Goal: Task Accomplishment & Management: Manage account settings

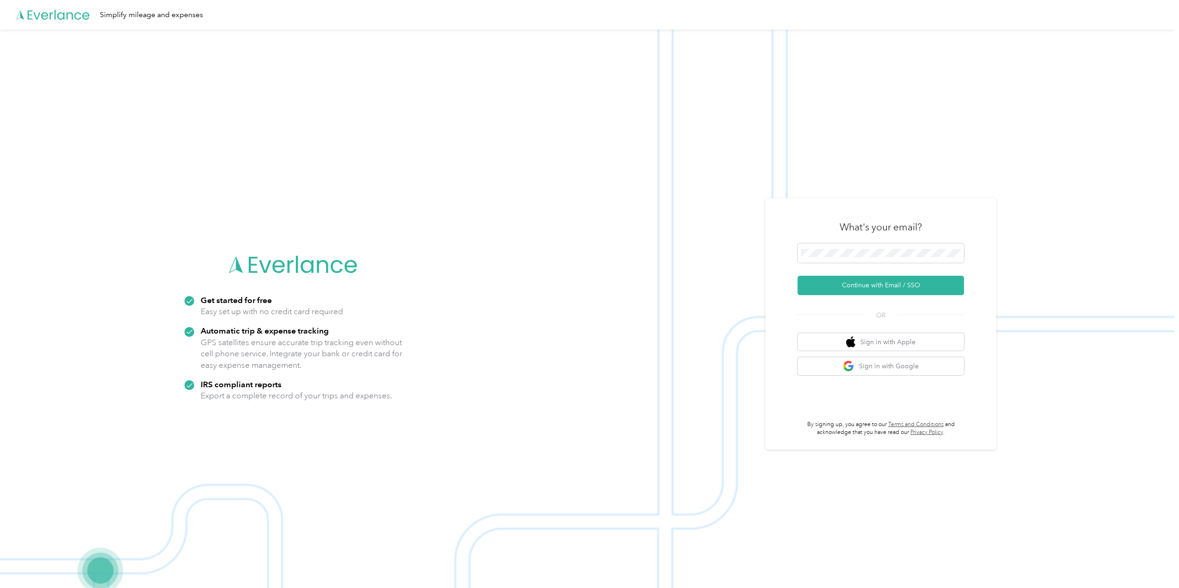
click at [892, 281] on button "Continue with Email / SSO" at bounding box center [881, 285] width 166 height 19
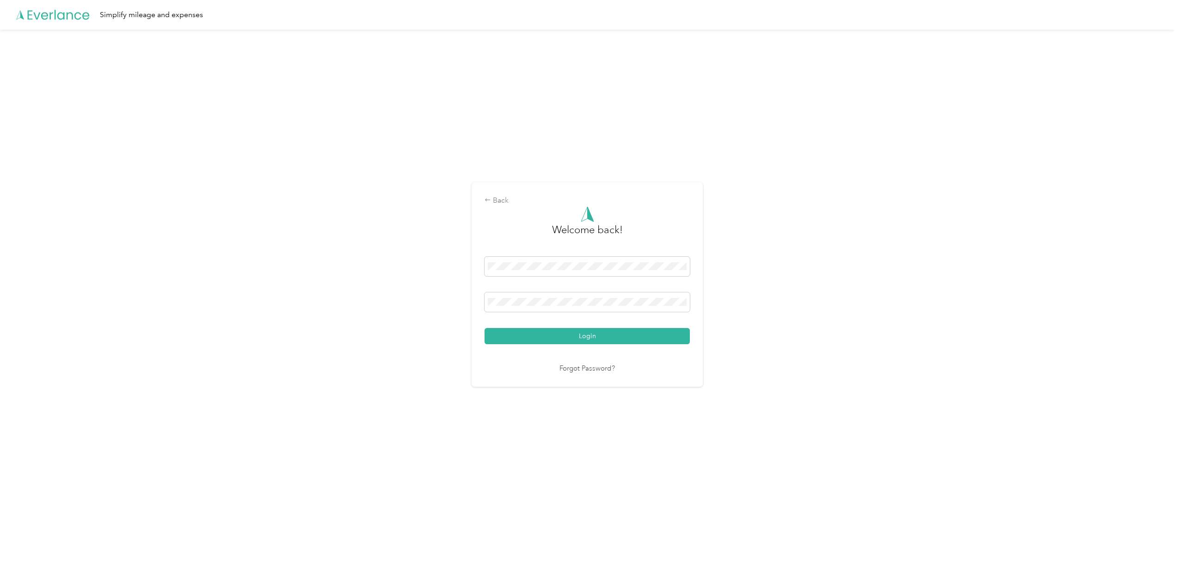
click at [565, 332] on button "Login" at bounding box center [587, 336] width 205 height 16
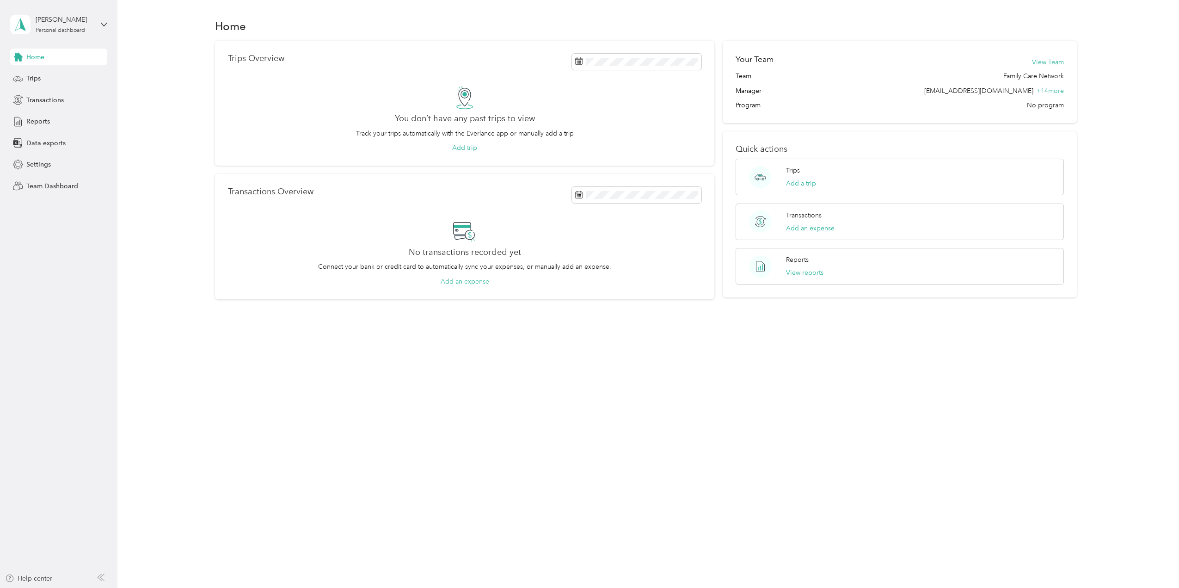
click at [32, 182] on span "Team Dashboard" at bounding box center [52, 186] width 52 height 10
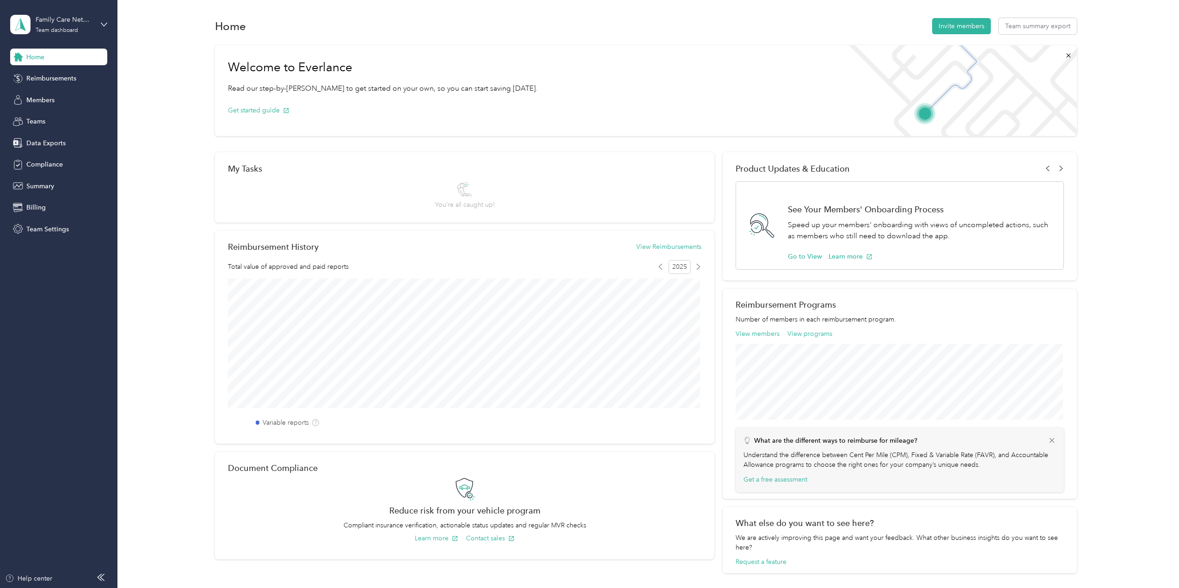
click at [48, 100] on span "Members" at bounding box center [40, 100] width 28 height 10
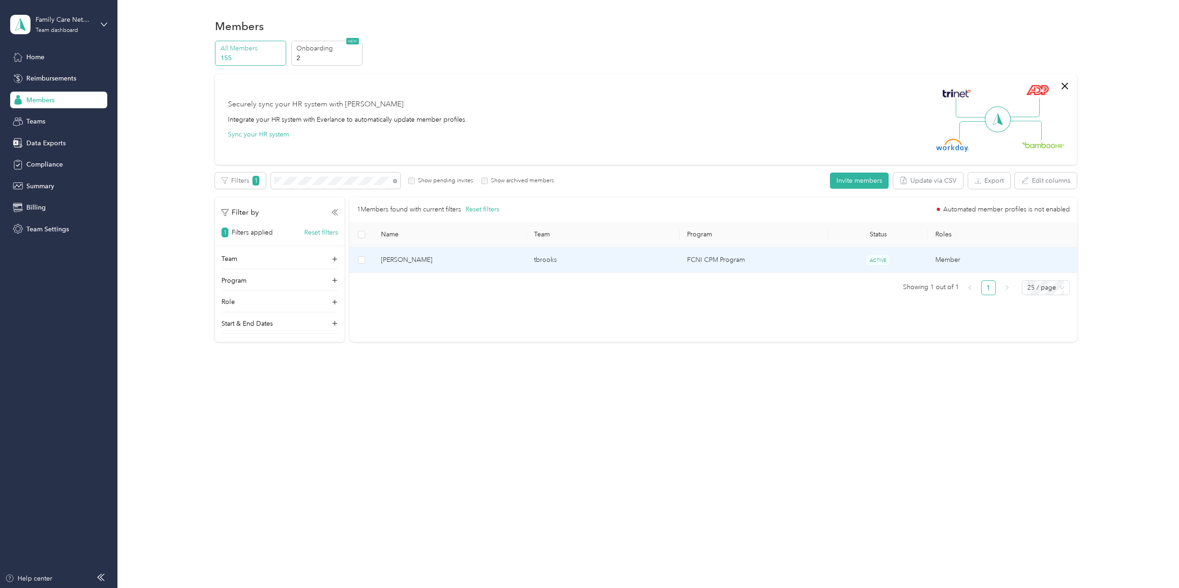
click at [402, 263] on span "[PERSON_NAME]" at bounding box center [450, 260] width 138 height 10
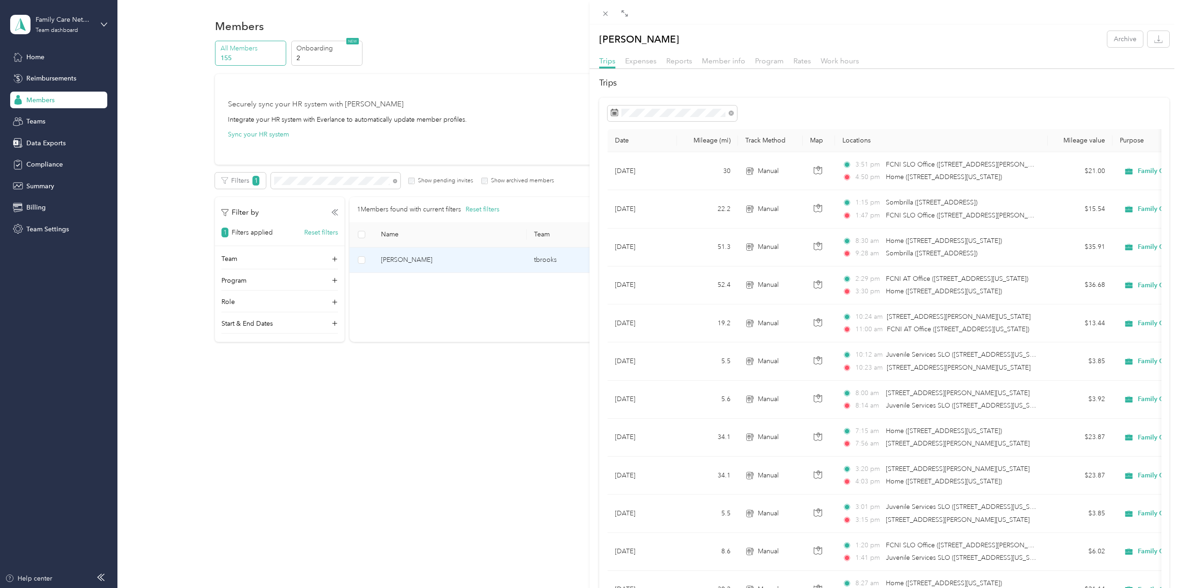
click at [732, 64] on span "Member info" at bounding box center [723, 60] width 43 height 9
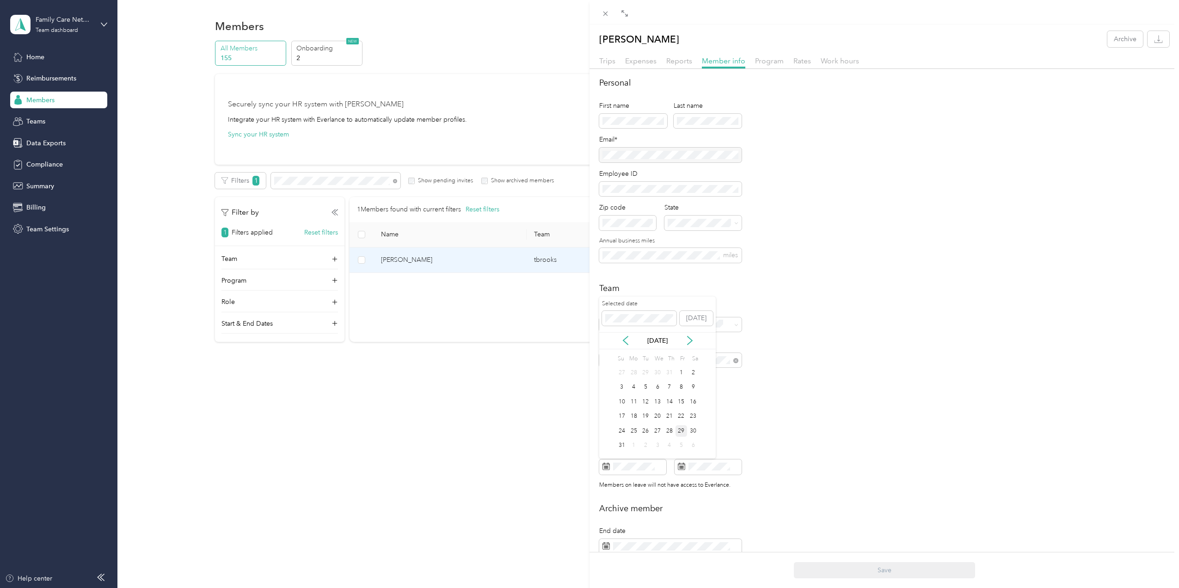
click at [625, 402] on div "10" at bounding box center [622, 402] width 12 height 12
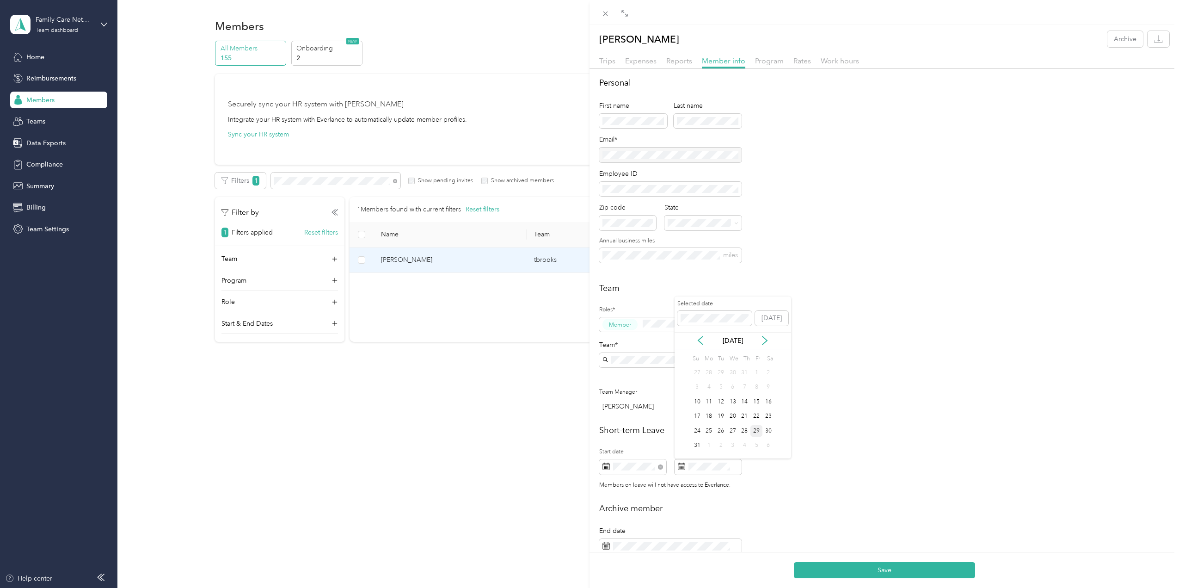
click at [764, 342] on icon at bounding box center [764, 340] width 9 height 9
click at [771, 404] on div "18" at bounding box center [769, 402] width 12 height 12
click at [880, 569] on button "Save" at bounding box center [884, 570] width 181 height 16
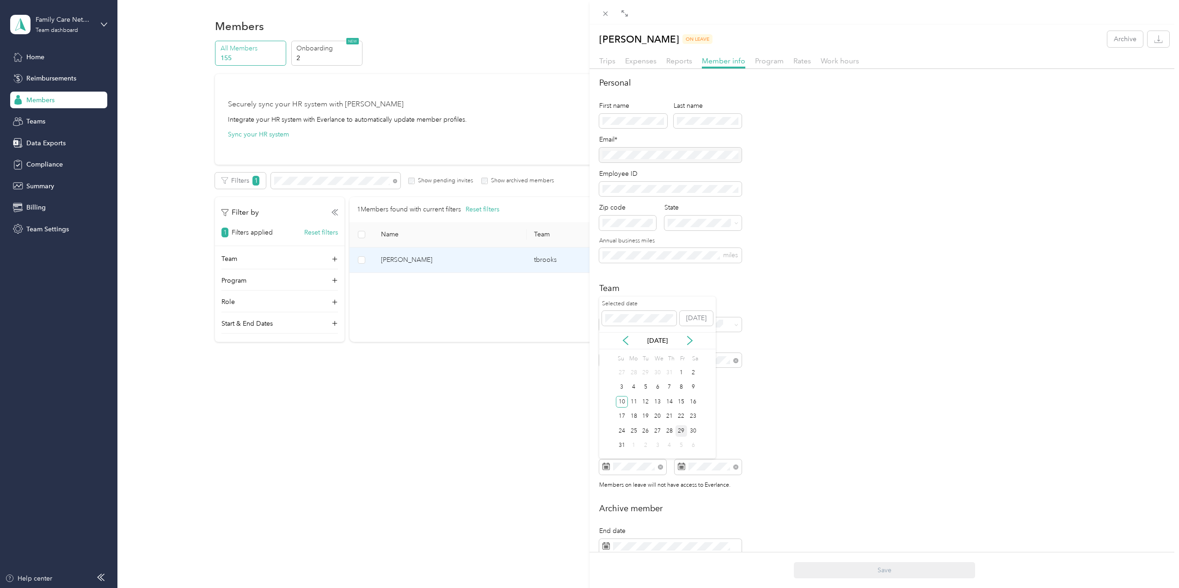
click at [636, 401] on div "11" at bounding box center [634, 402] width 12 height 12
click at [891, 572] on button "Save" at bounding box center [884, 570] width 181 height 16
